Goal: Task Accomplishment & Management: Manage account settings

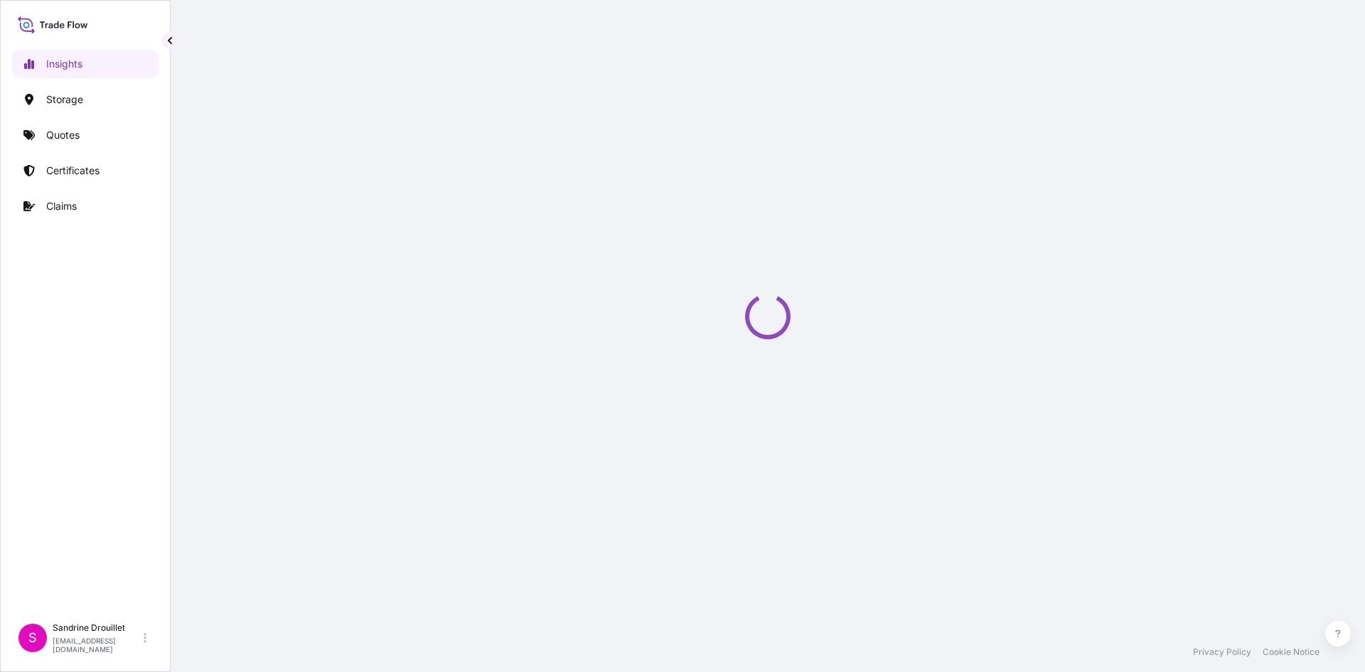
select select "2025"
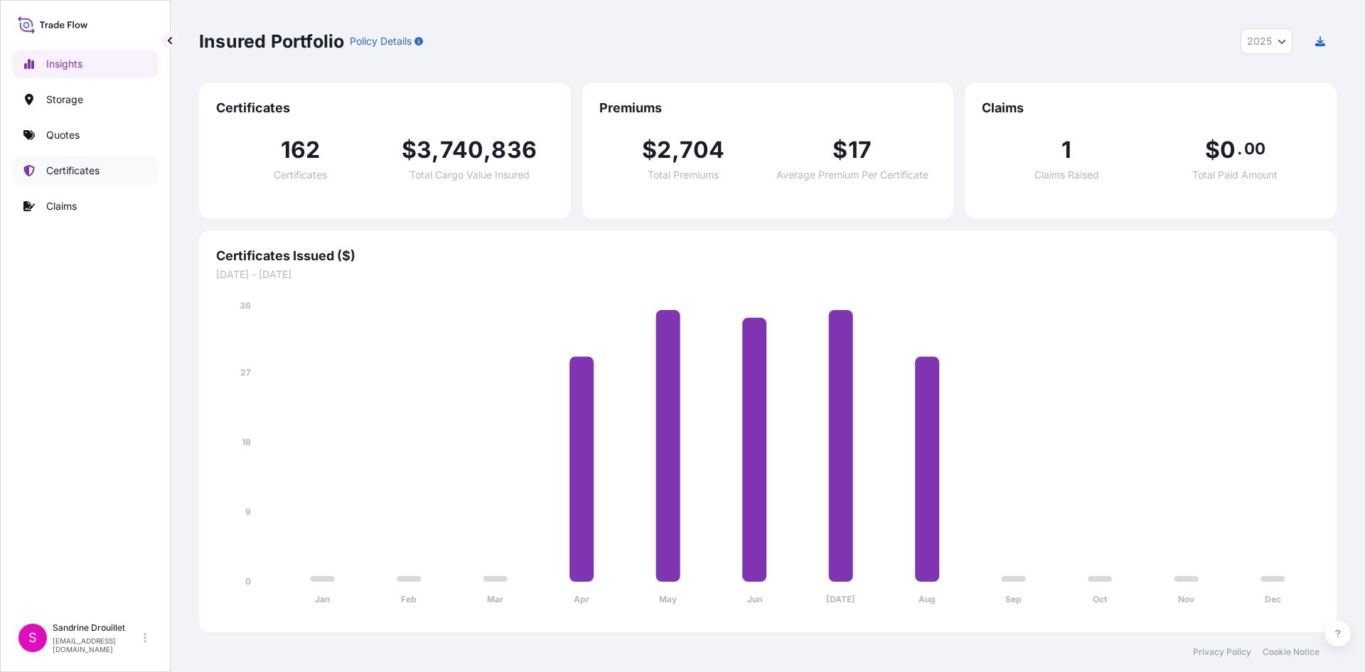
click at [59, 171] on p "Certificates" at bounding box center [72, 170] width 53 height 14
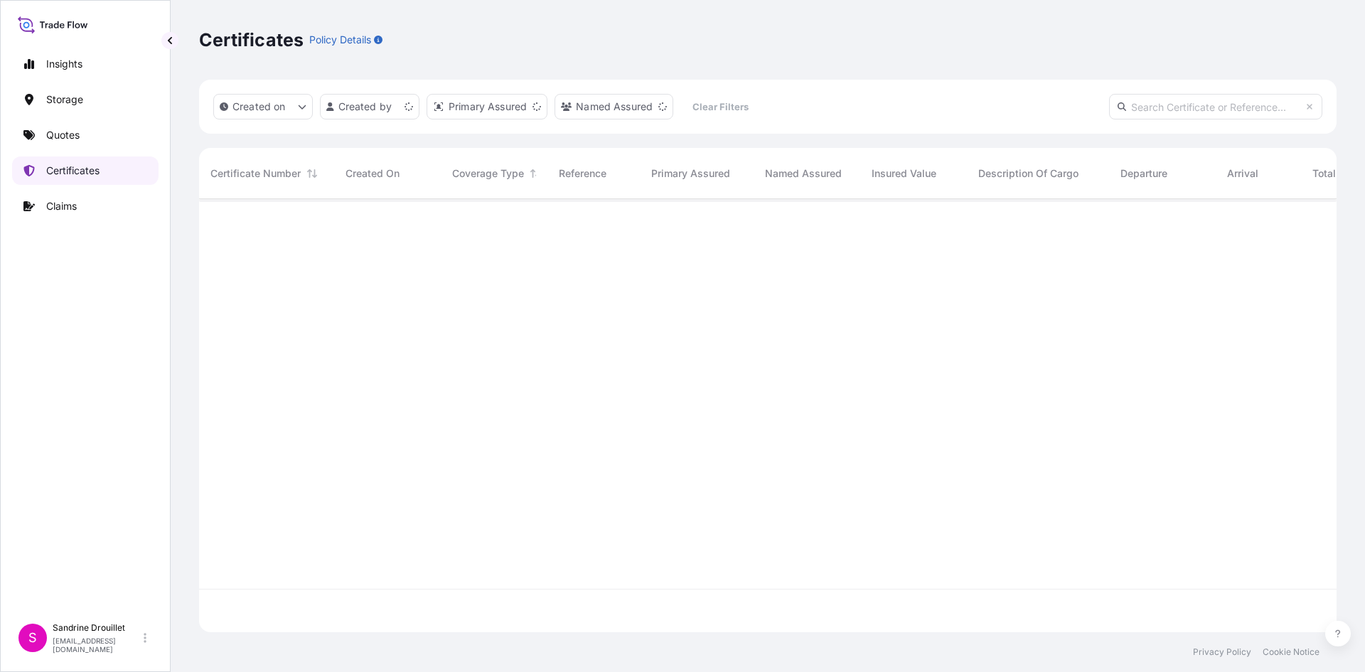
scroll to position [430, 1127]
click at [58, 129] on p "Quotes" at bounding box center [62, 135] width 33 height 14
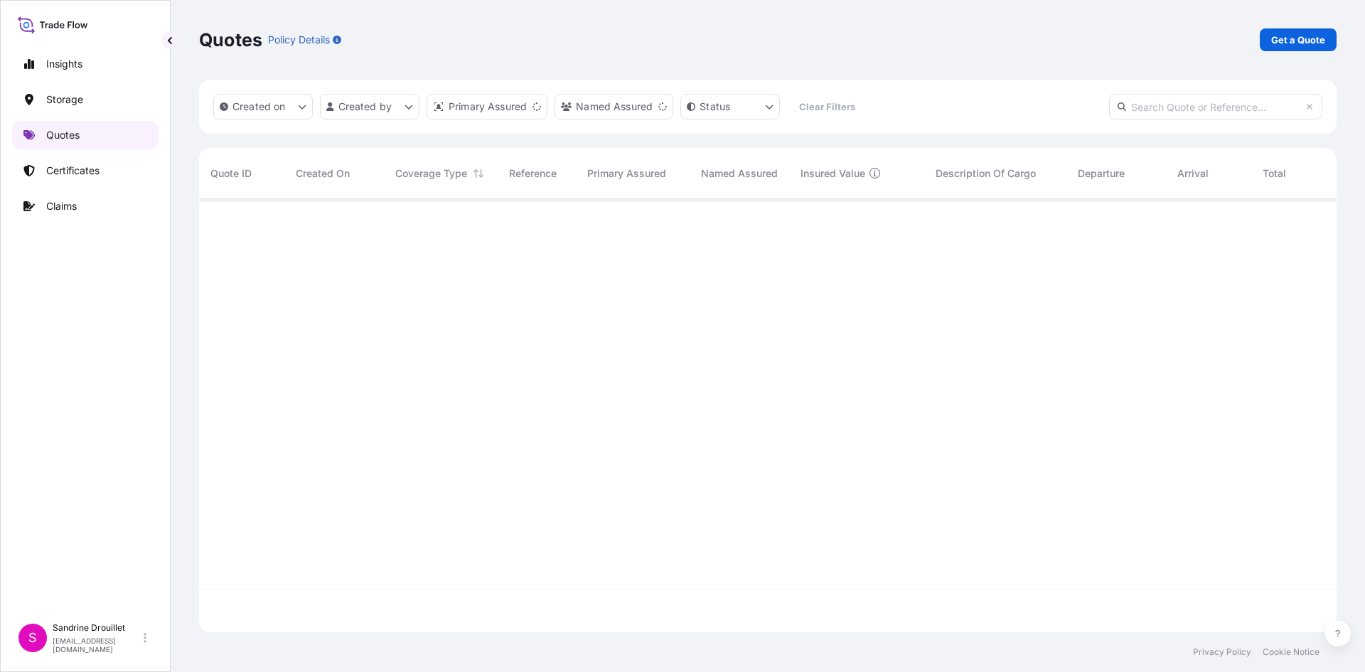
scroll to position [430, 1127]
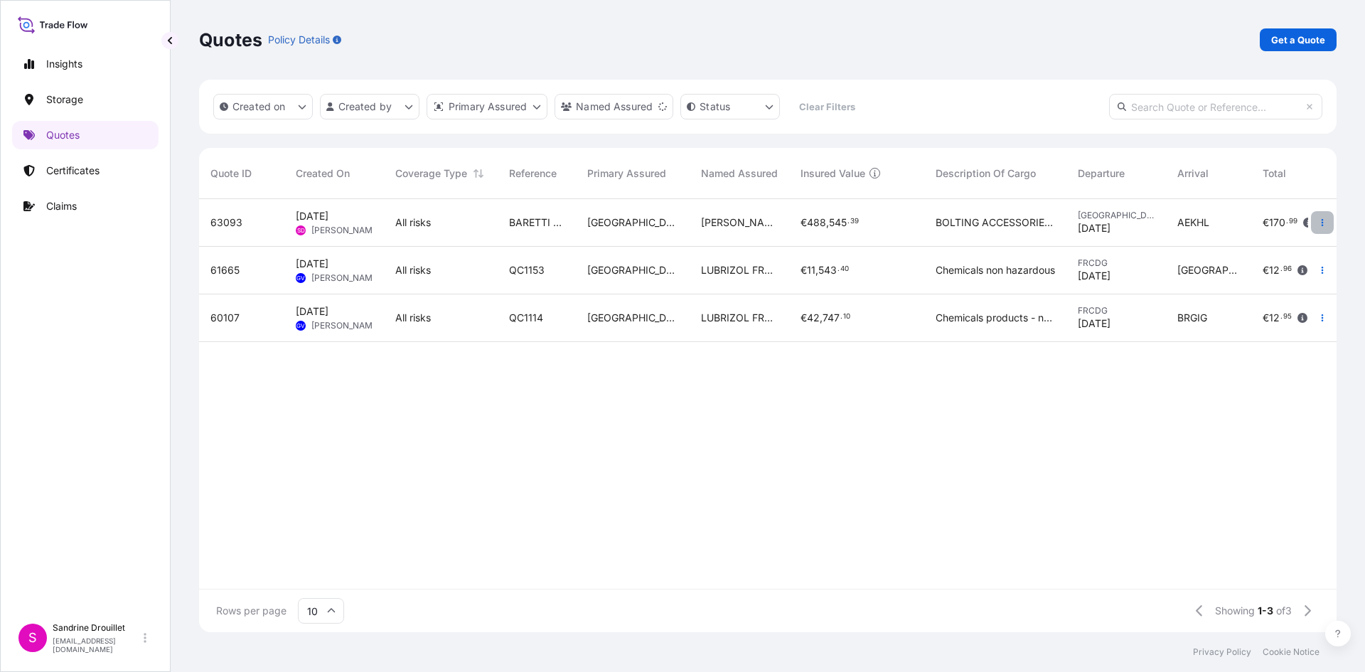
click at [1316, 228] on button "button" at bounding box center [1322, 222] width 23 height 23
click at [1314, 226] on button "button" at bounding box center [1322, 222] width 23 height 23
click at [1264, 222] on p "Edit quote" at bounding box center [1251, 225] width 48 height 14
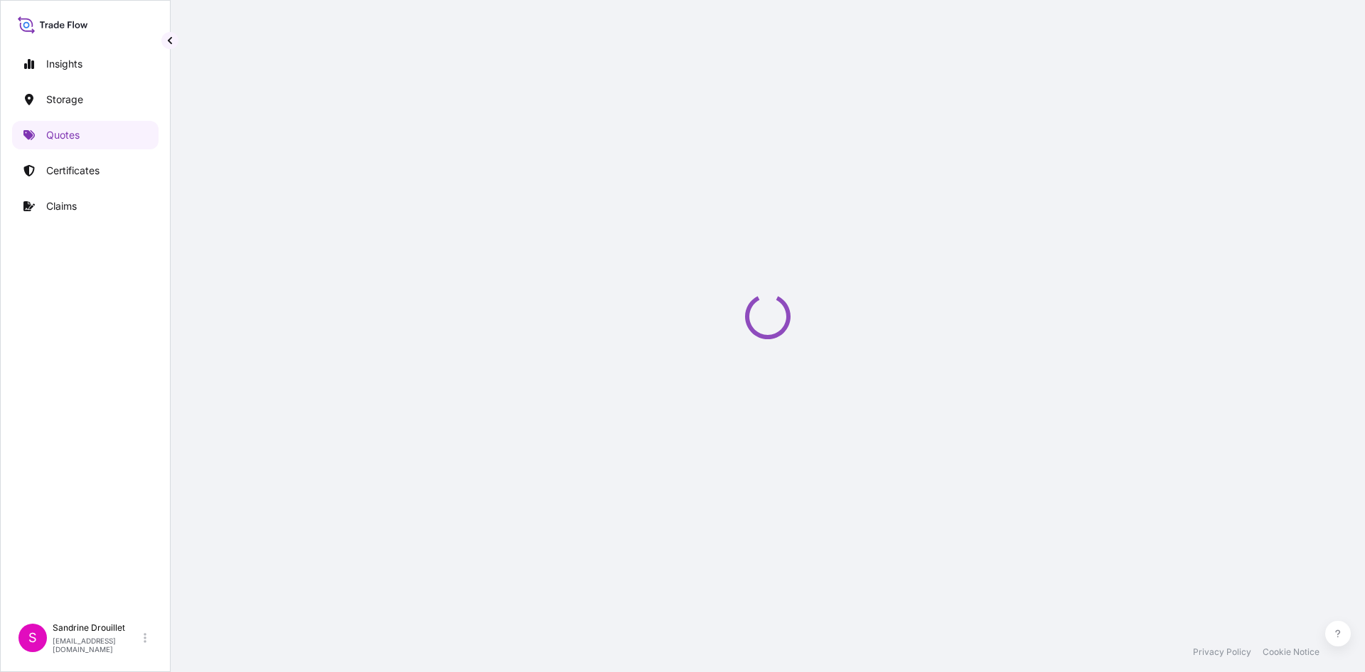
select select "Road / [GEOGRAPHIC_DATA]"
select select "Water"
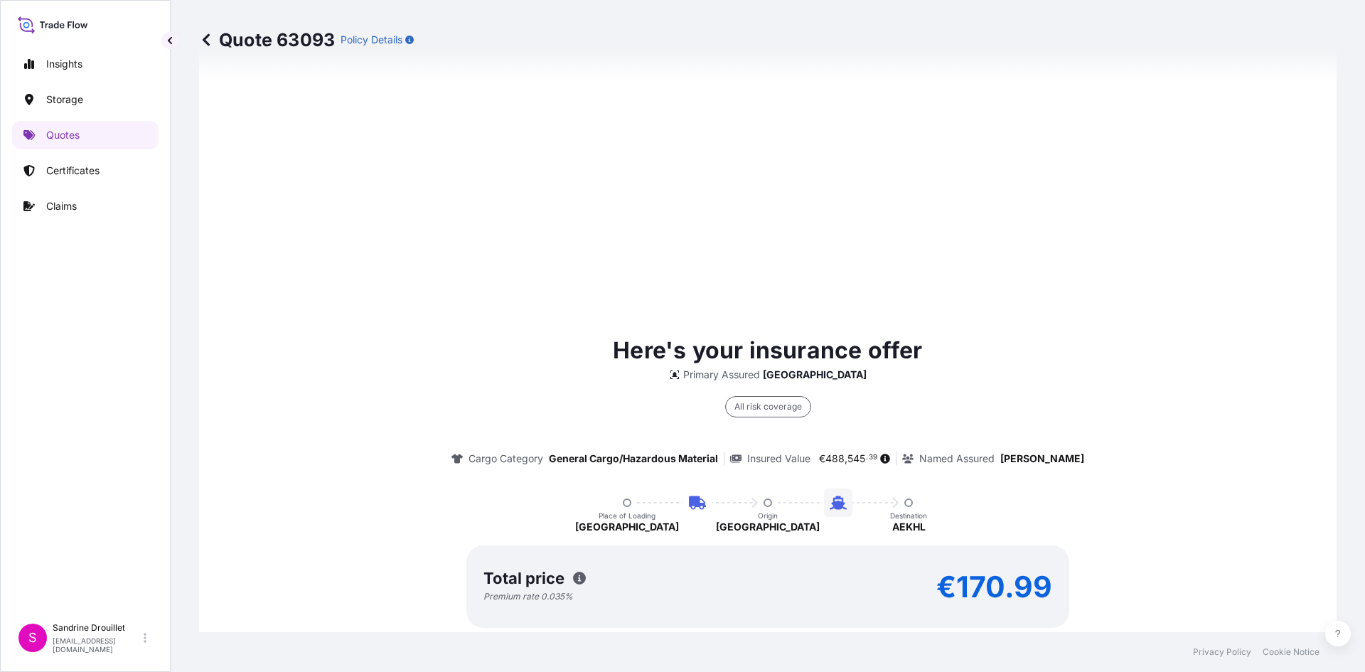
scroll to position [1146, 0]
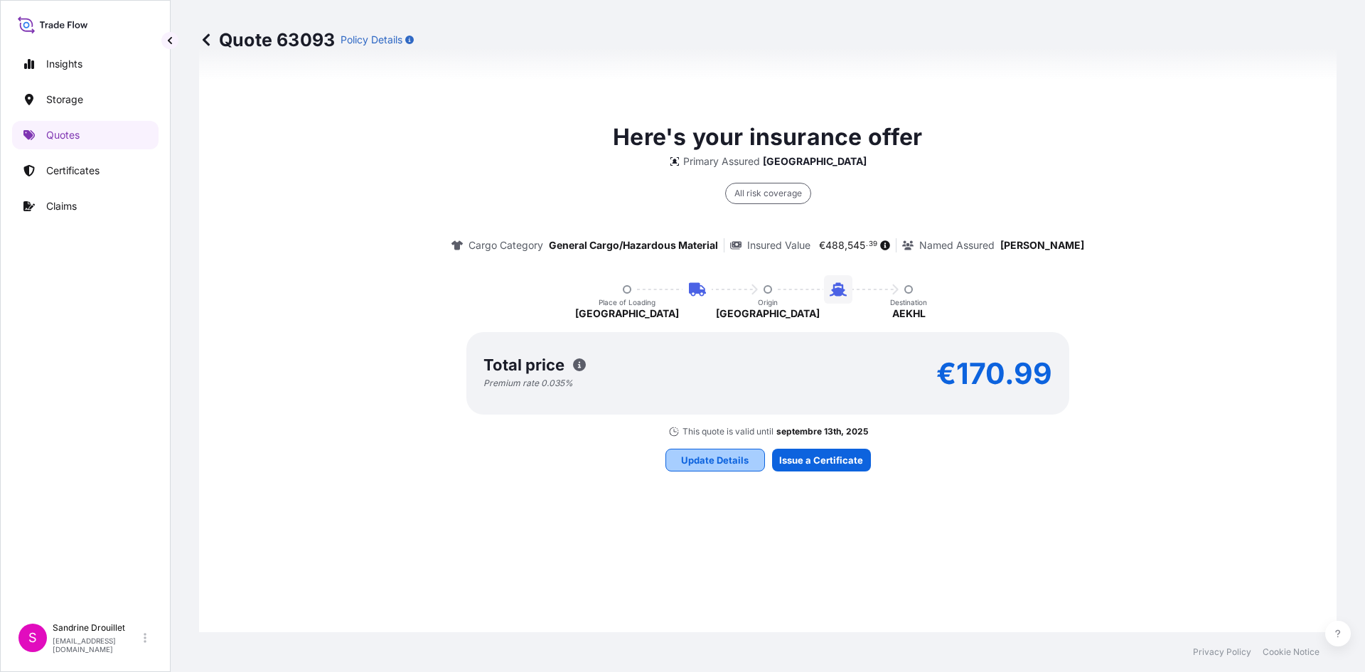
click at [711, 463] on p "Update Details" at bounding box center [715, 460] width 68 height 14
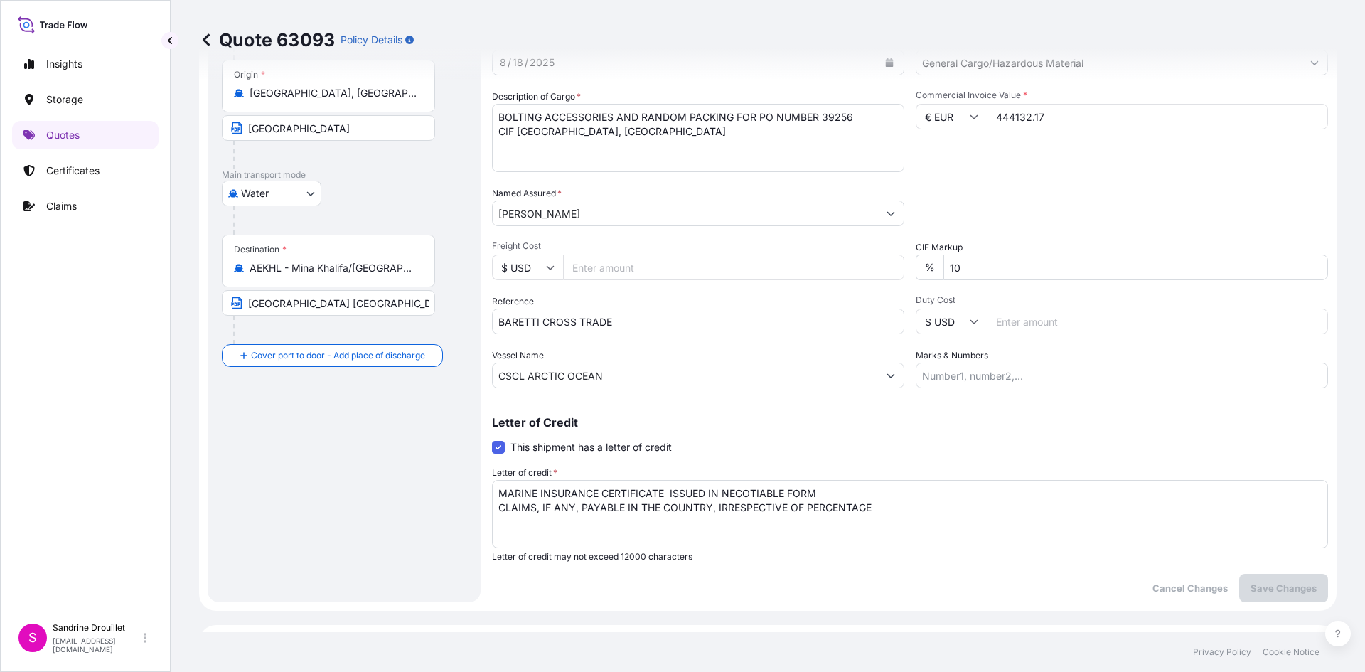
scroll to position [213, 0]
